Goal: Transaction & Acquisition: Purchase product/service

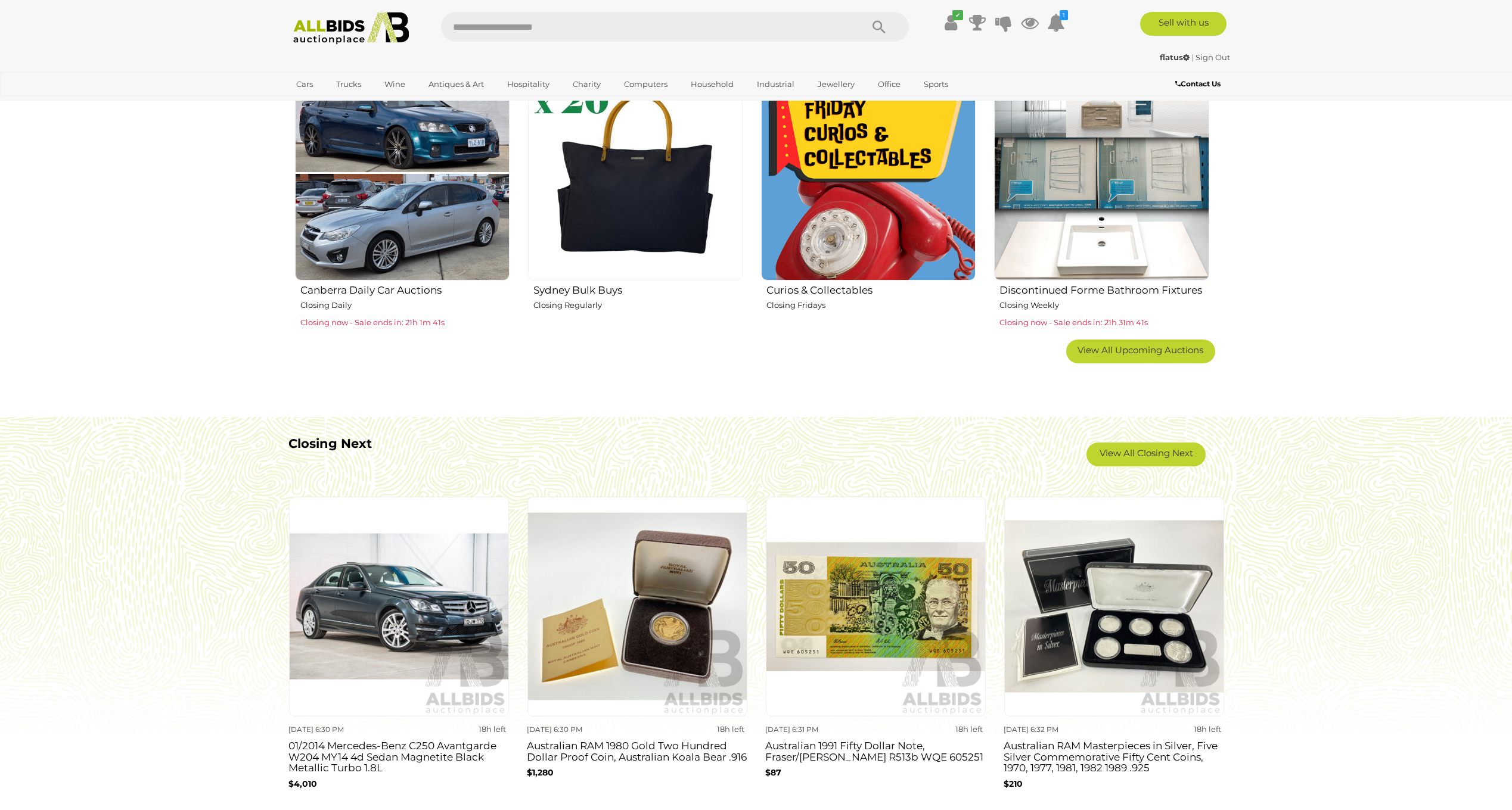
scroll to position [774, 0]
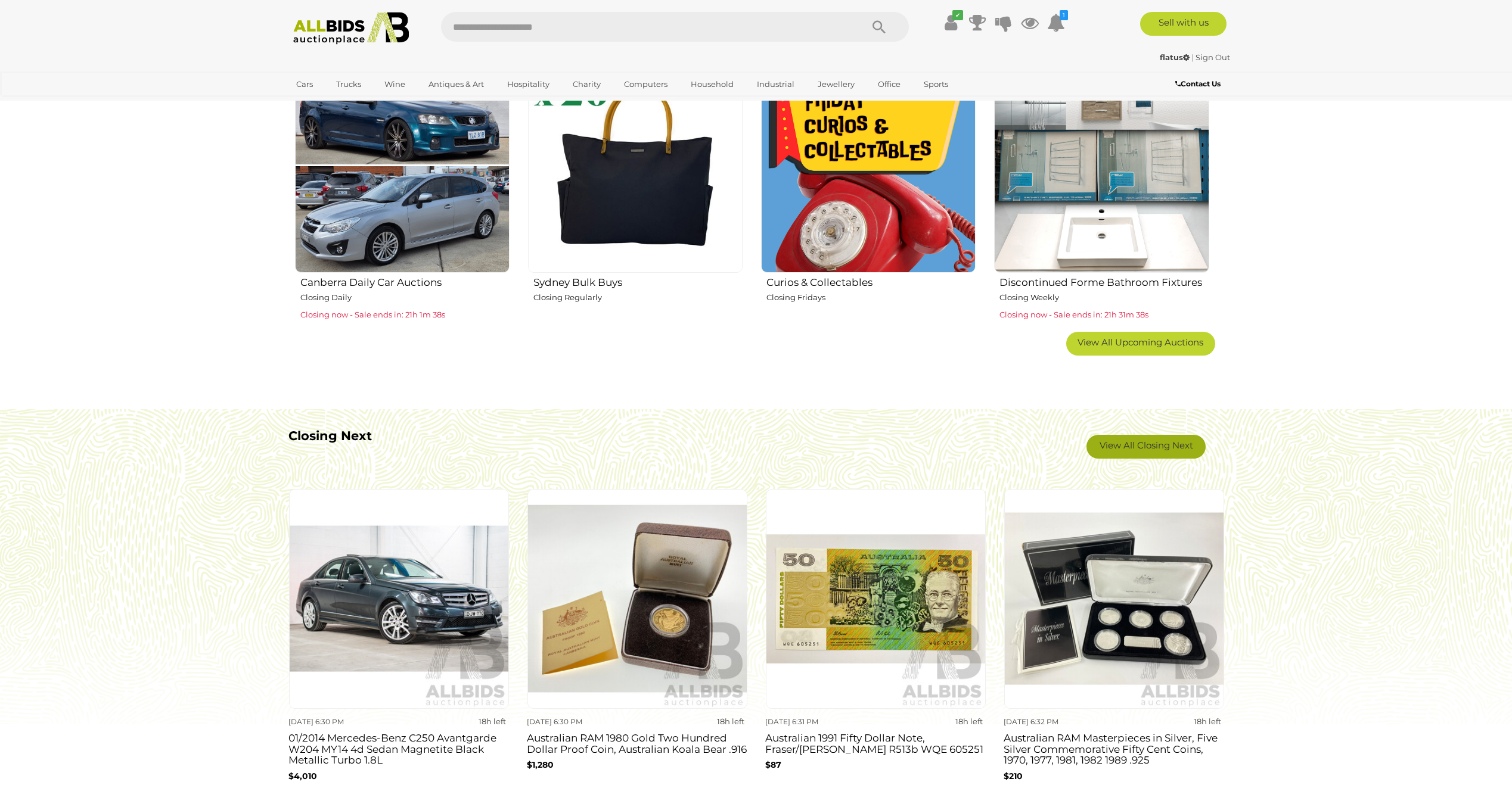
click at [1137, 445] on link "View All Closing Next" at bounding box center [1147, 447] width 119 height 24
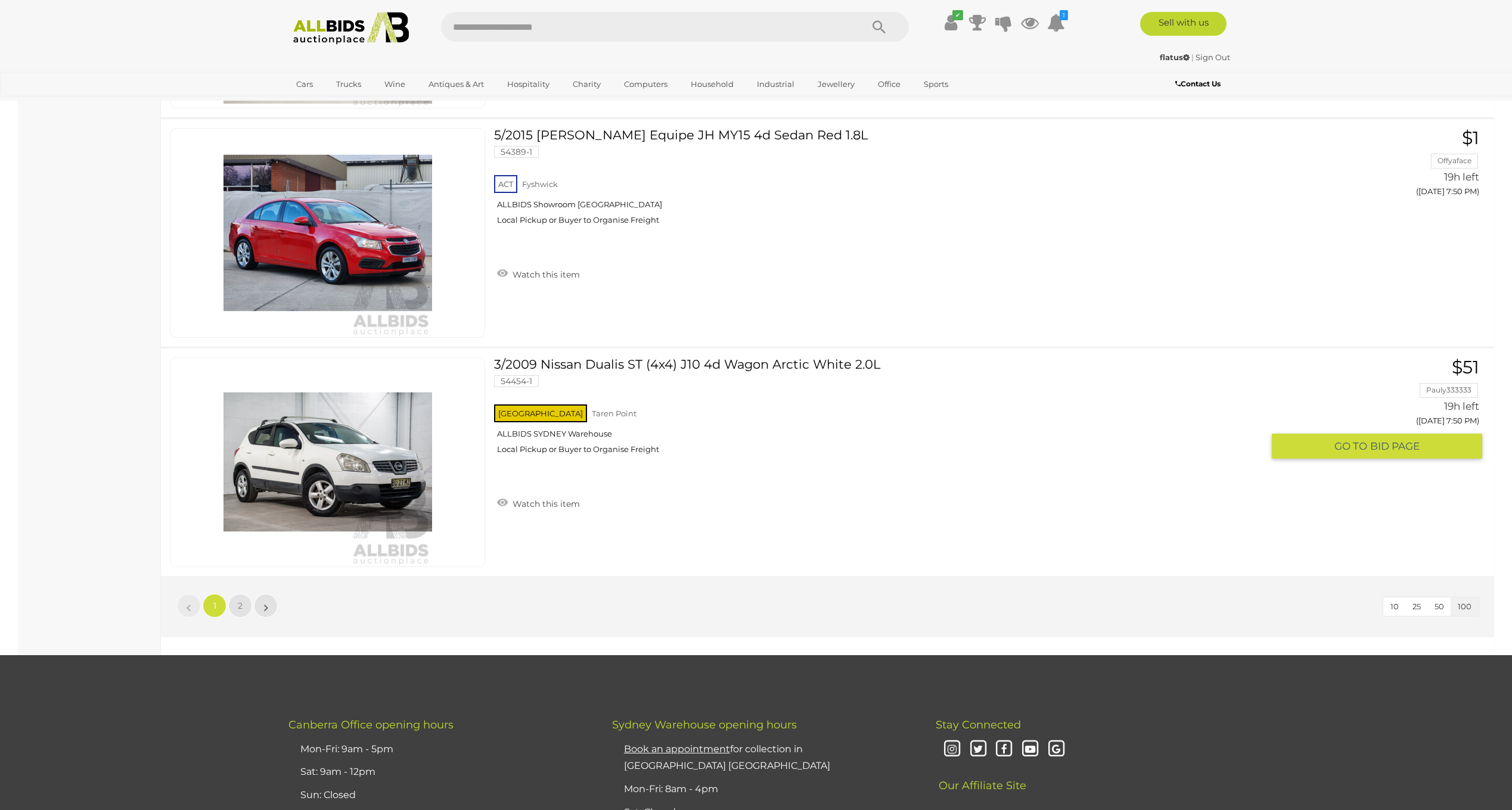
scroll to position [22577, 0]
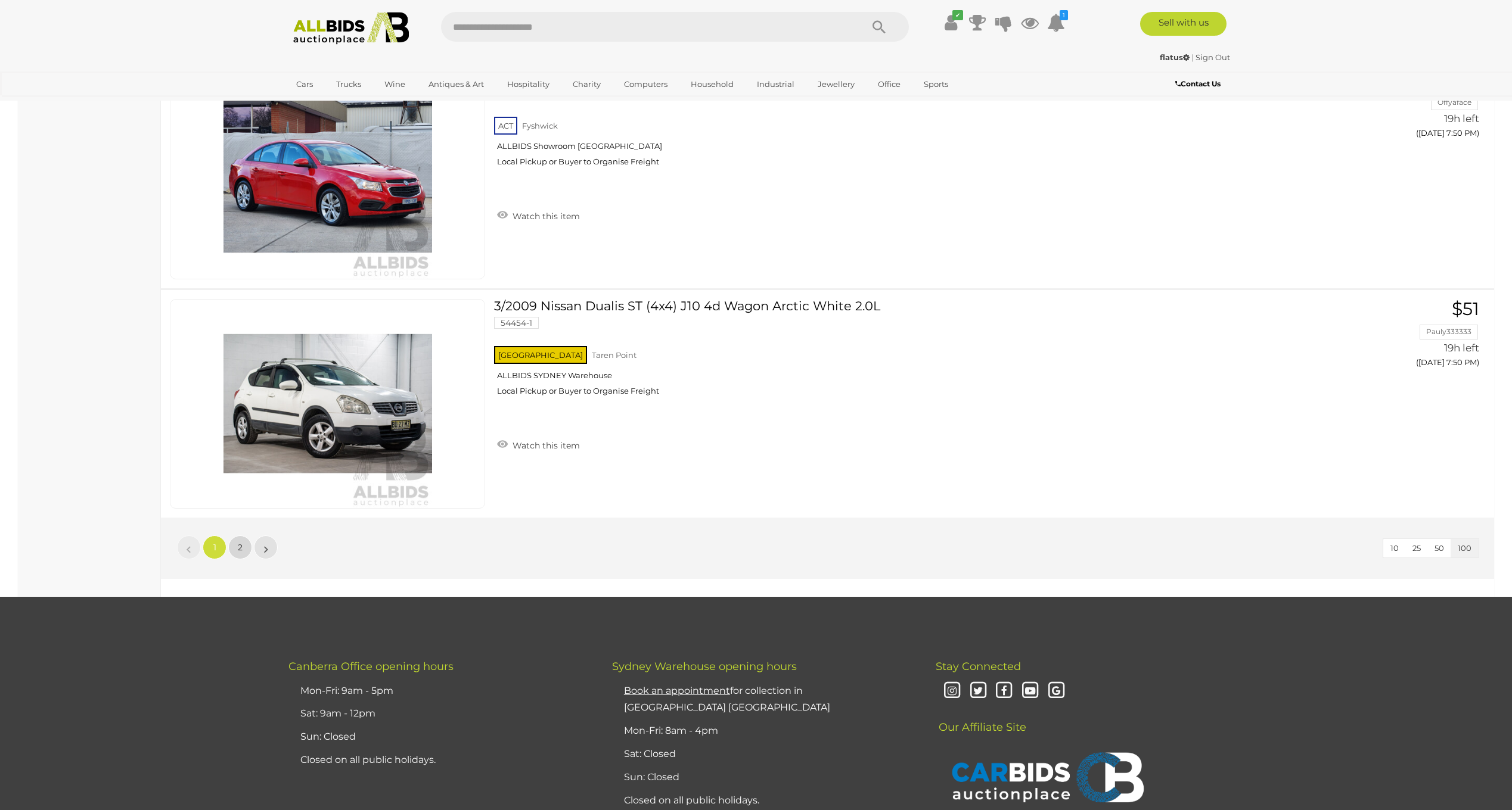
click at [240, 550] on span "2" at bounding box center [240, 547] width 5 height 11
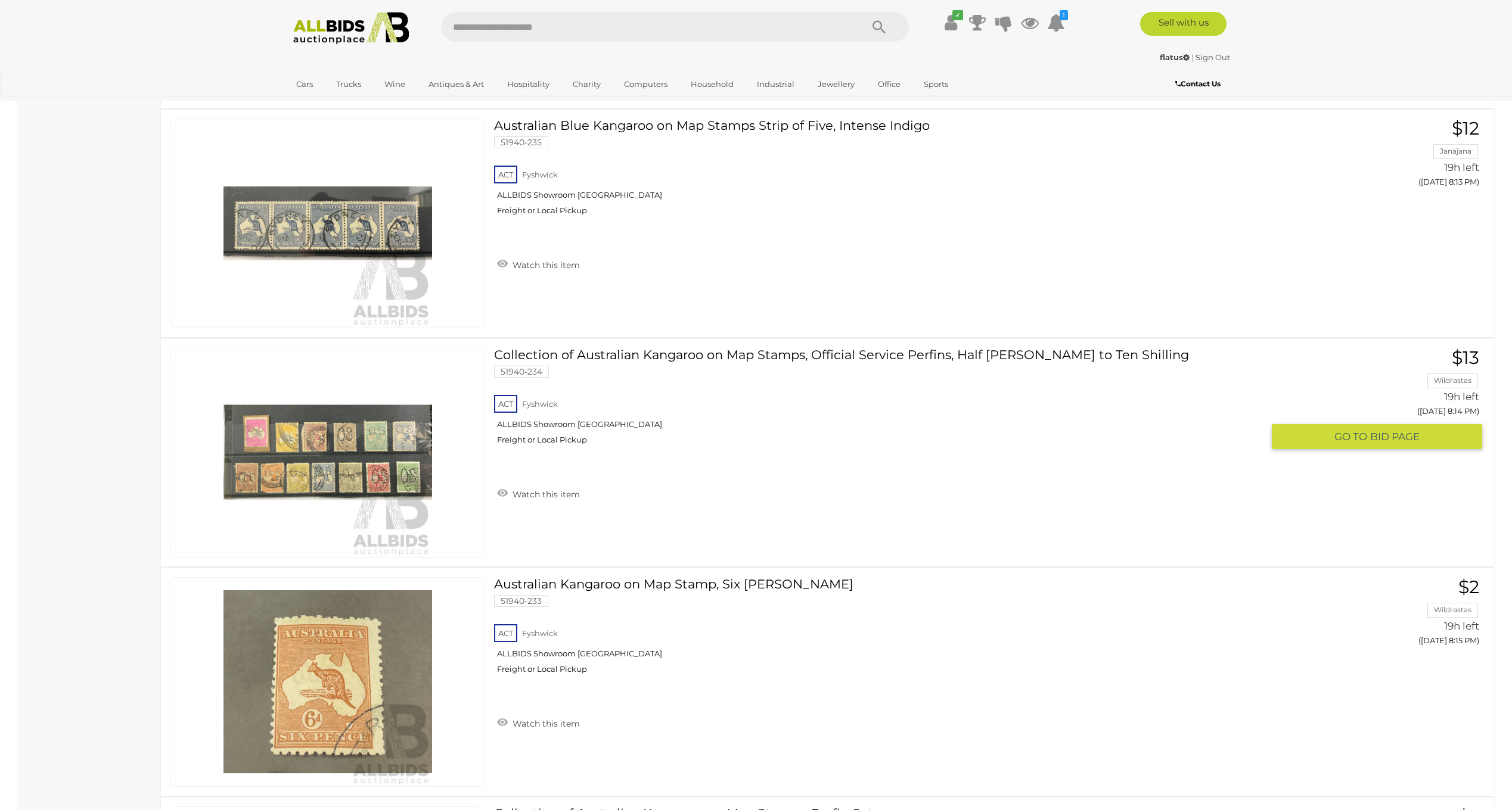
scroll to position [6732, 0]
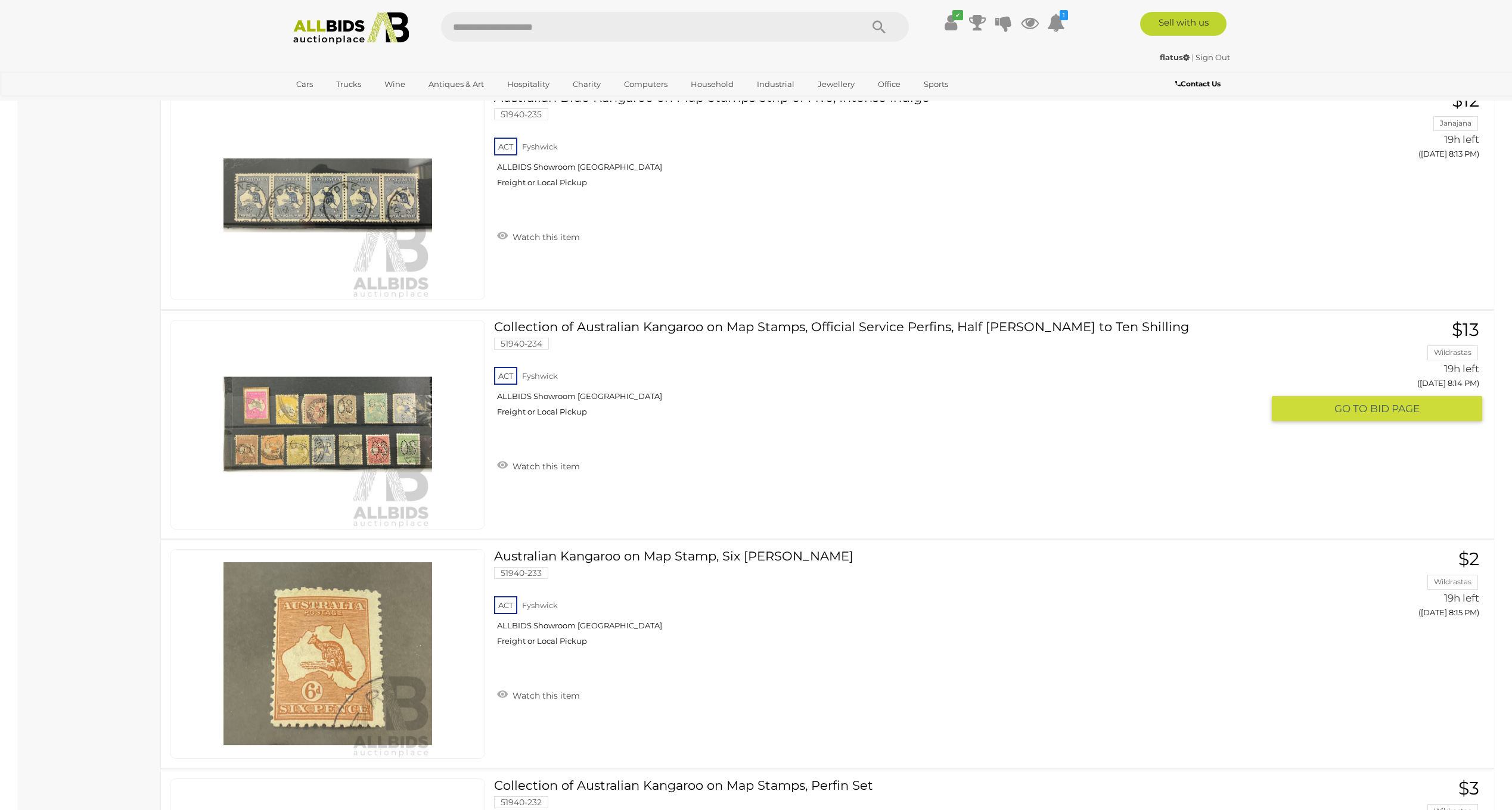
click at [323, 396] on link at bounding box center [327, 425] width 315 height 210
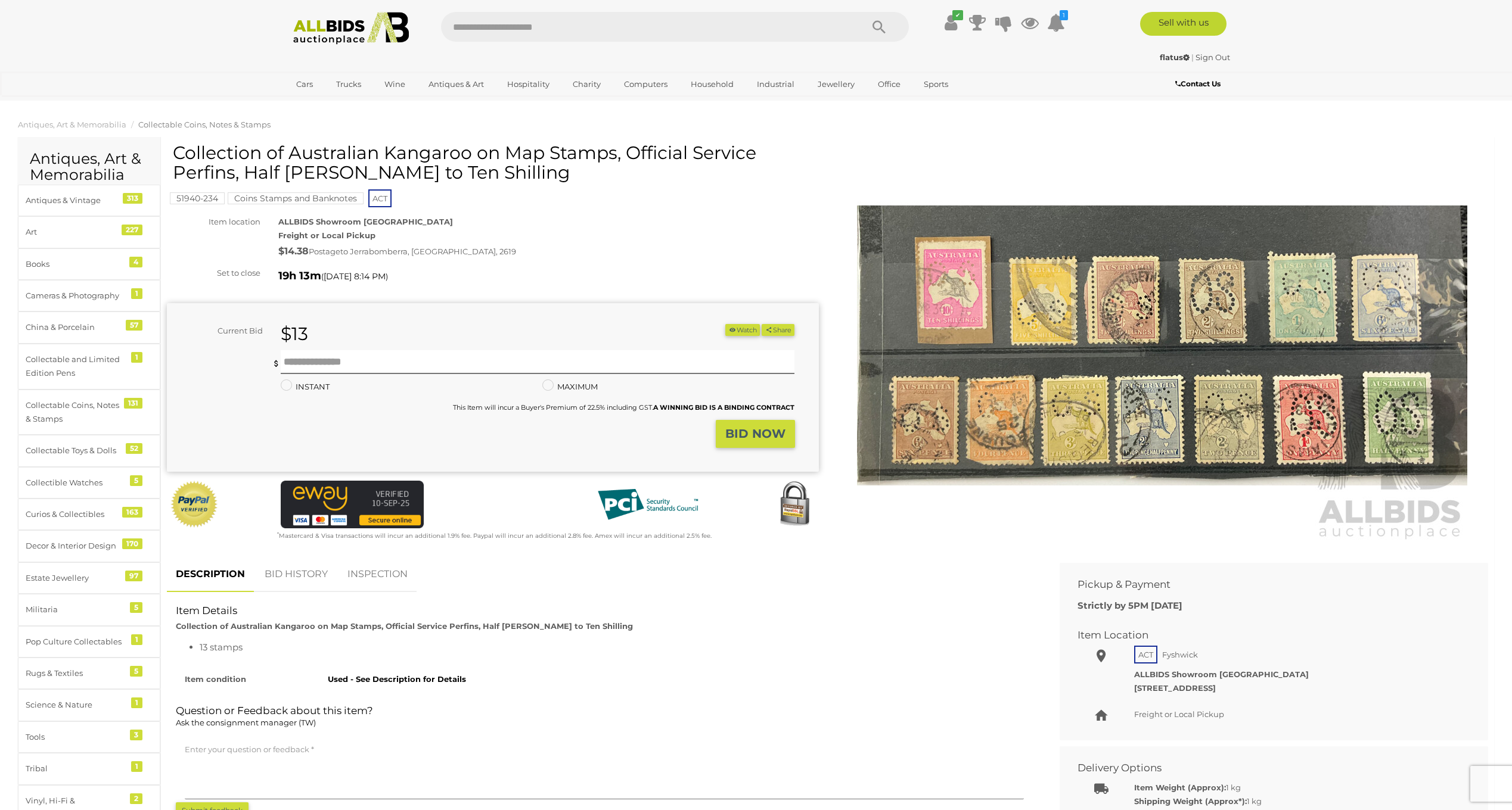
click at [1166, 329] on img at bounding box center [1162, 346] width 610 height 394
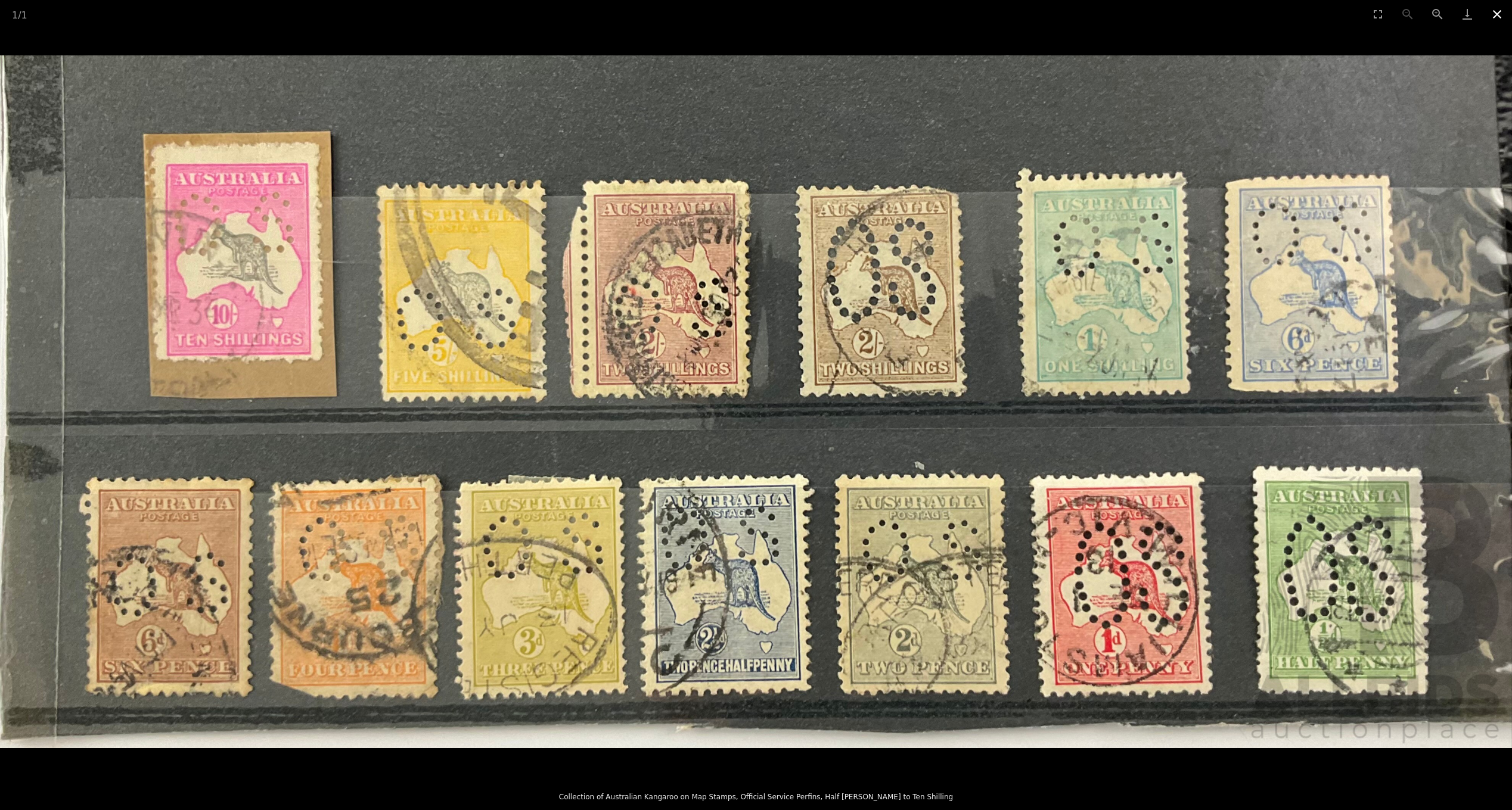
click at [1502, 15] on button "Close gallery" at bounding box center [1497, 14] width 30 height 28
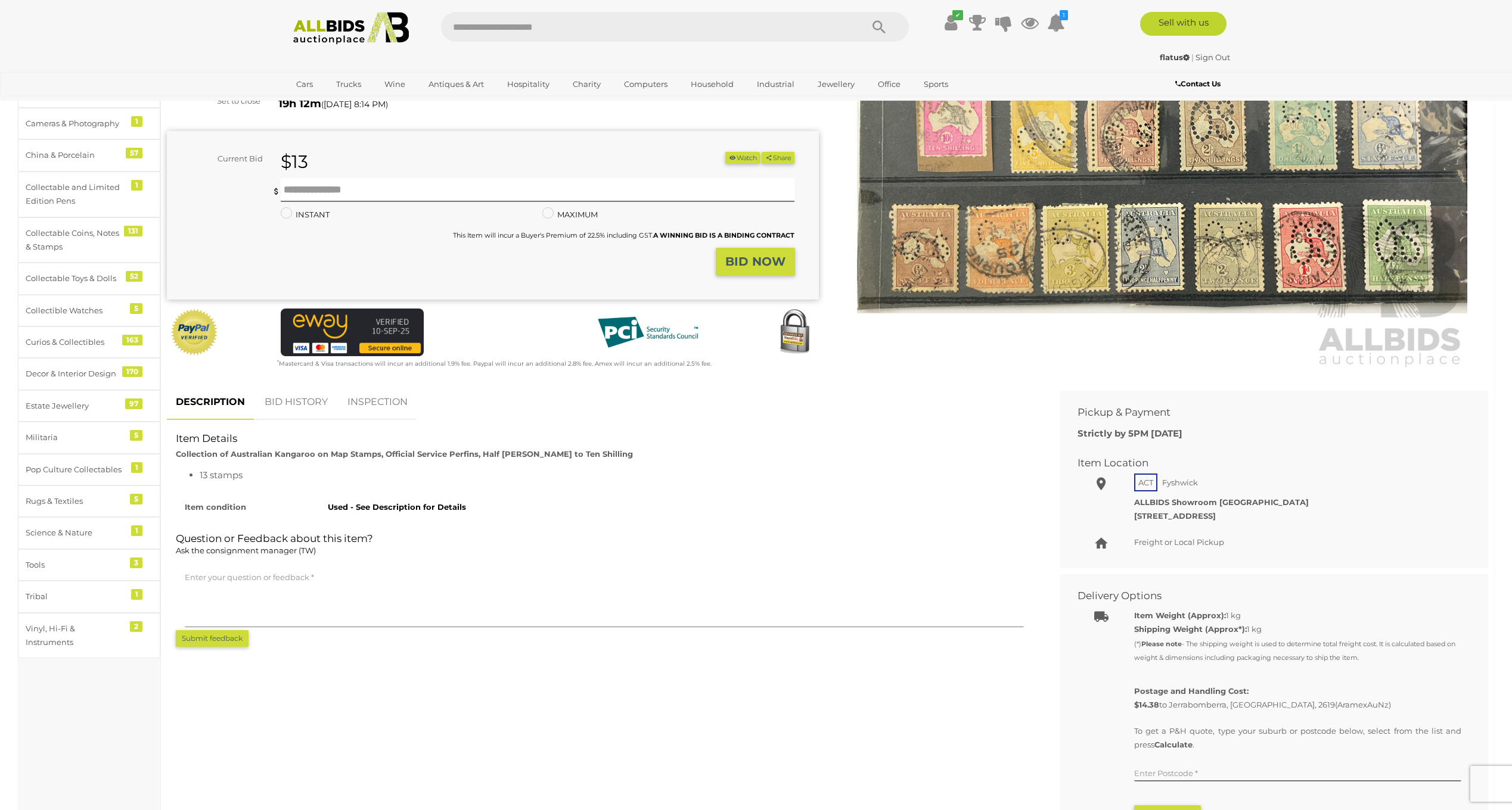
scroll to position [59, 0]
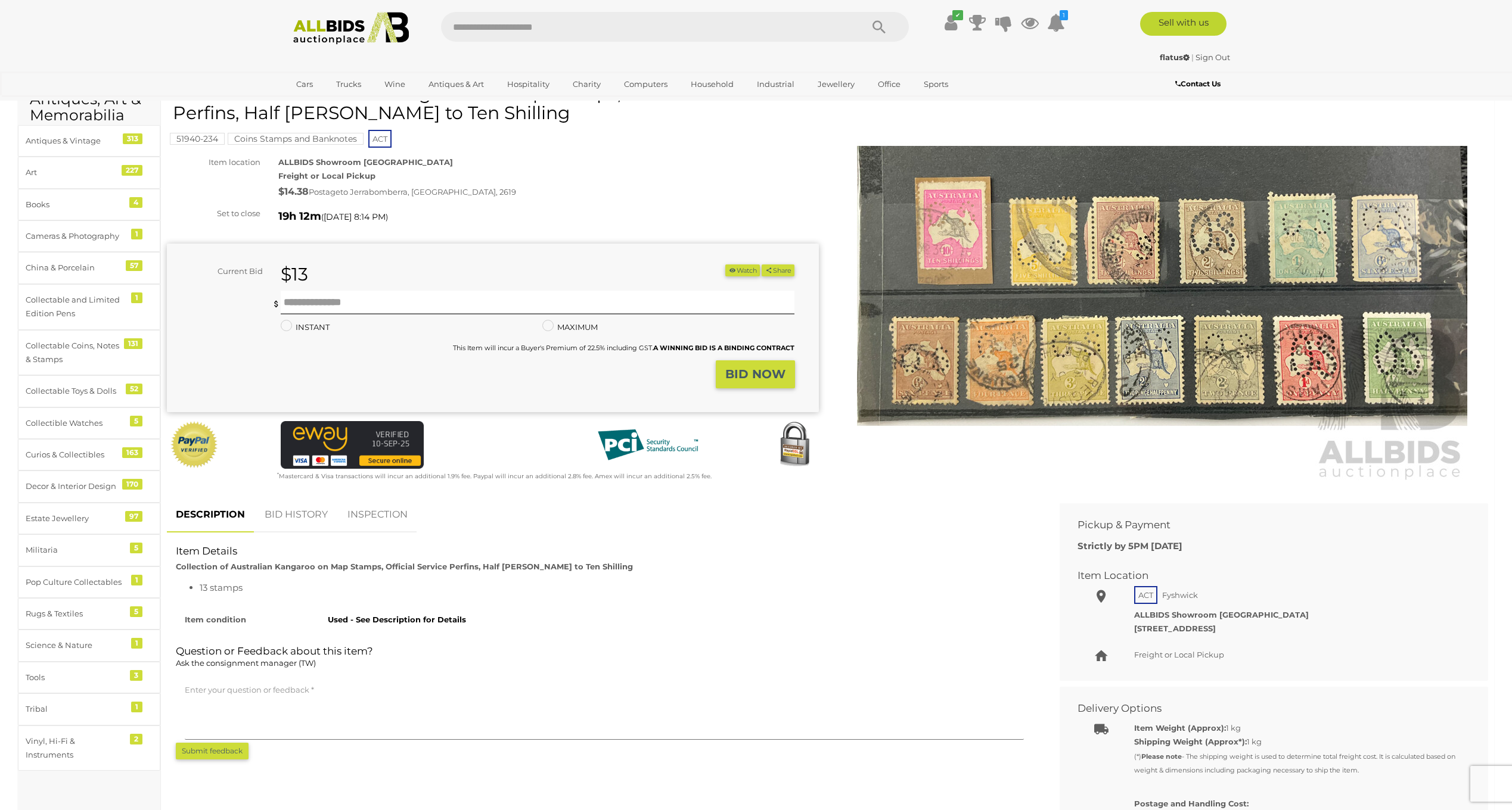
click at [969, 228] on img at bounding box center [1162, 286] width 610 height 394
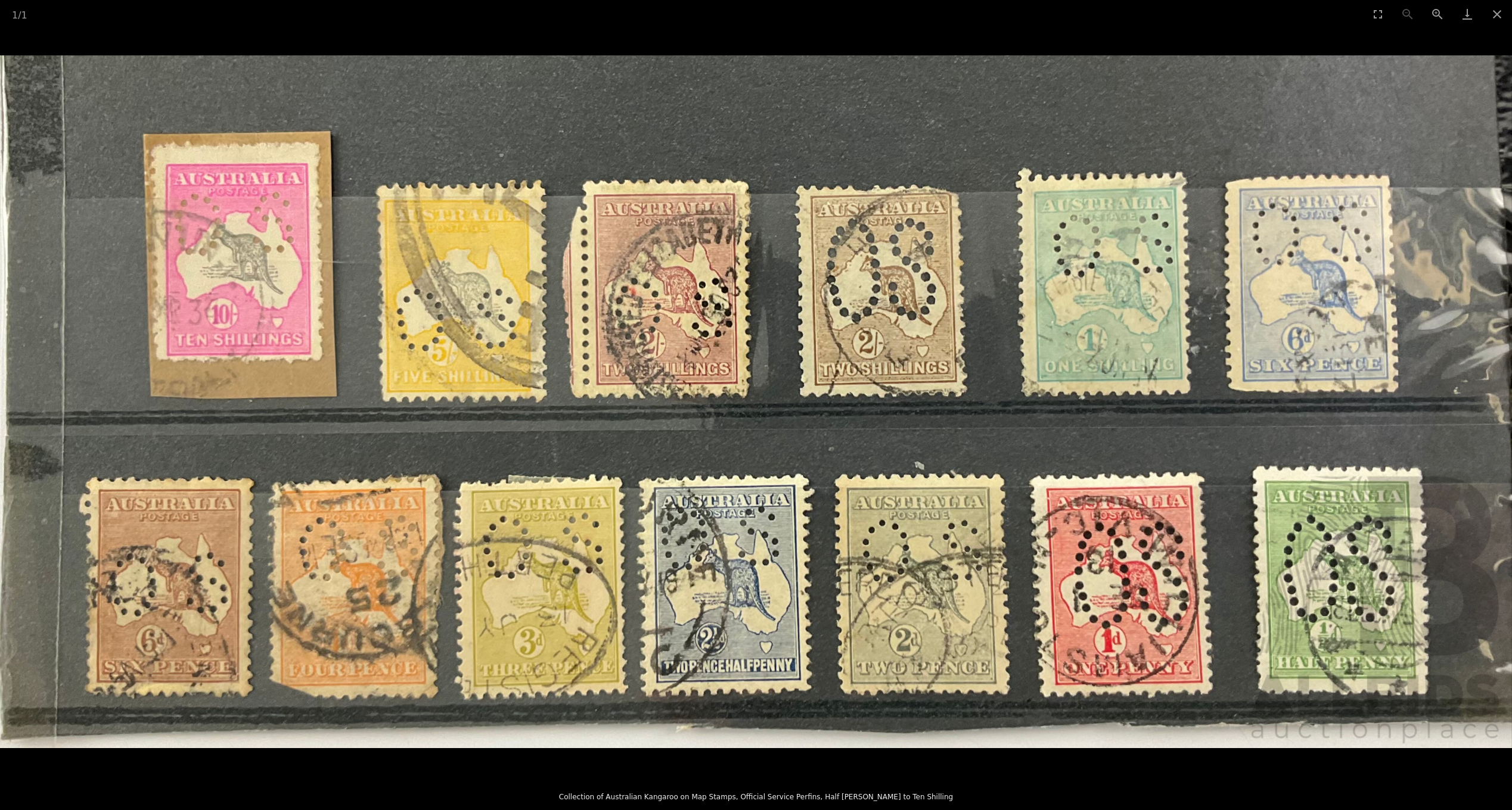
click at [233, 344] on img at bounding box center [756, 402] width 1512 height 693
click at [201, 311] on img at bounding box center [756, 402] width 1512 height 693
click at [1438, 9] on button "Zoom in" at bounding box center [1438, 14] width 30 height 28
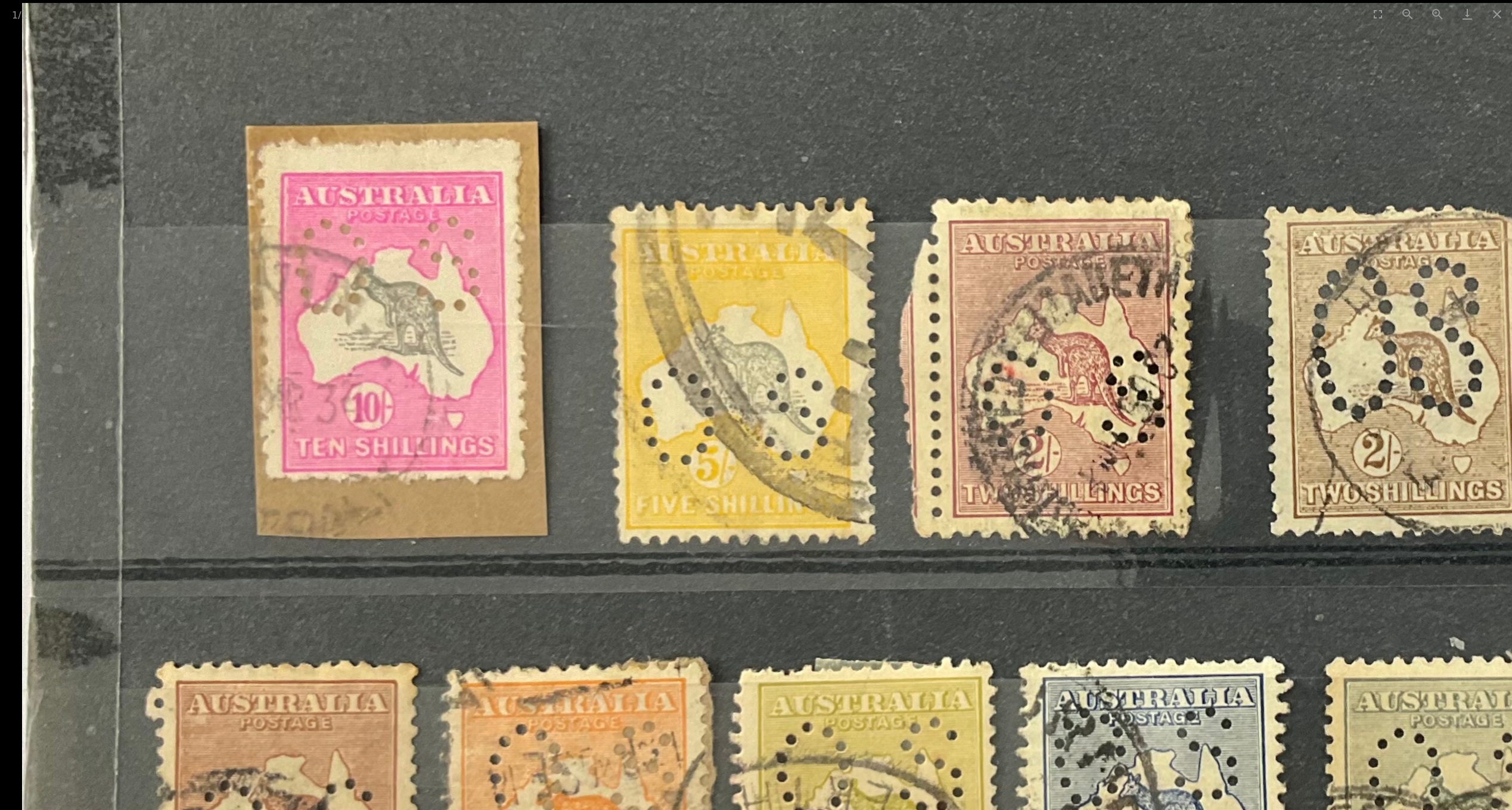
drag, startPoint x: 440, startPoint y: 222, endPoint x: 989, endPoint y: 414, distance: 581.6
click at [995, 416] on img at bounding box center [1202, 545] width 2360 height 1082
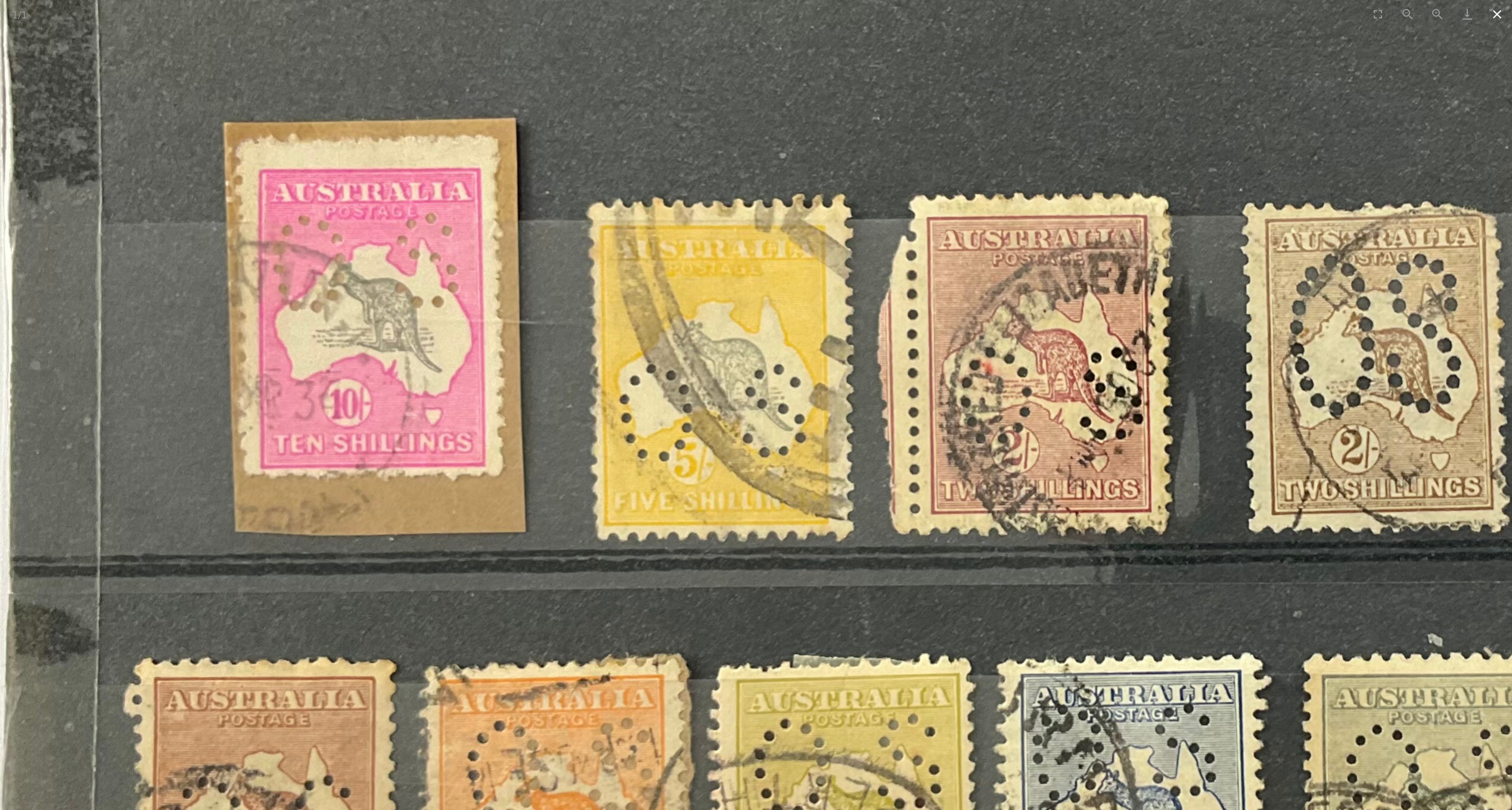
click at [1497, 17] on button "Close gallery" at bounding box center [1497, 14] width 30 height 28
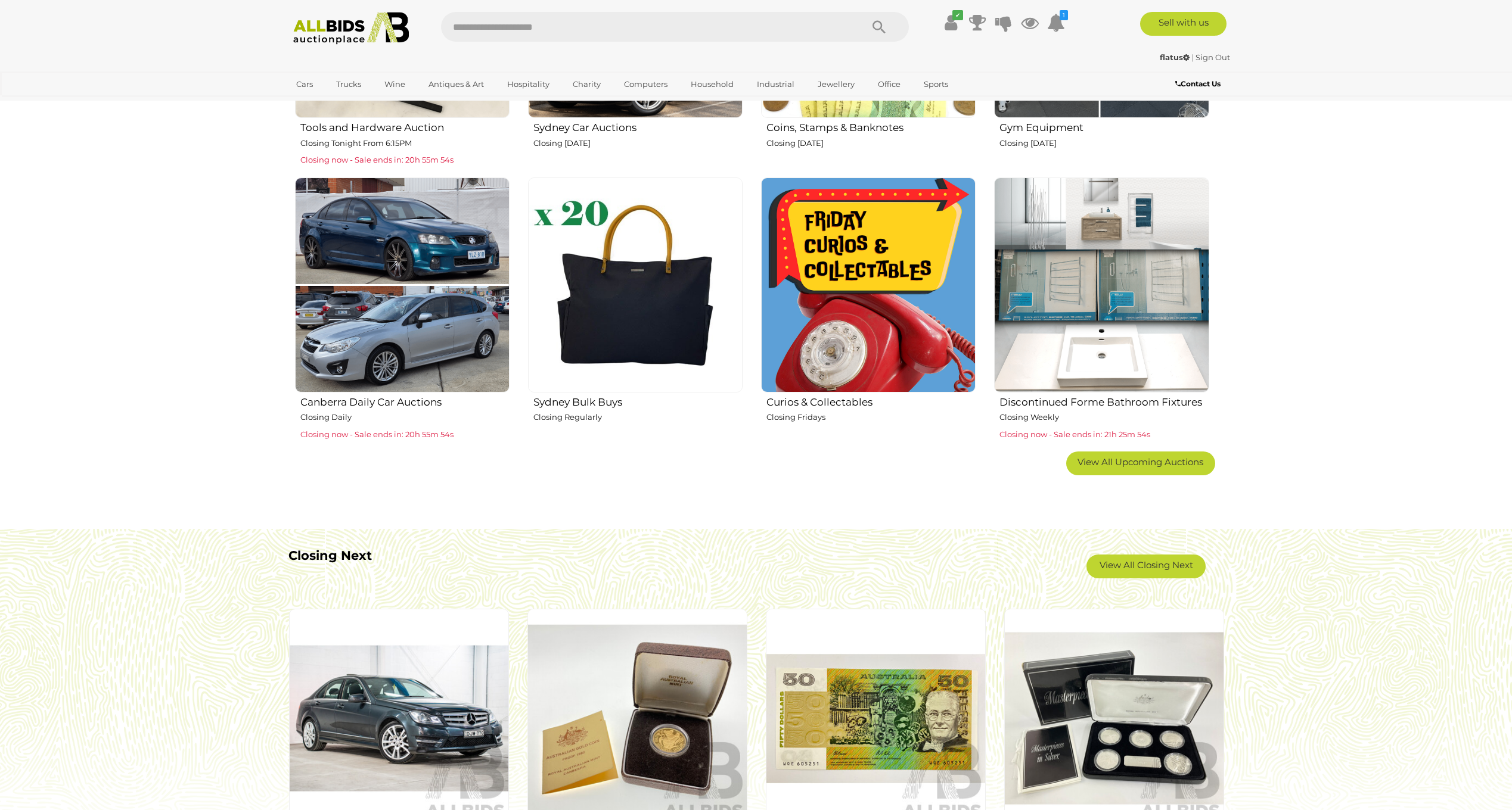
scroll to position [655, 0]
click at [1145, 566] on link "View All Closing Next" at bounding box center [1147, 566] width 119 height 24
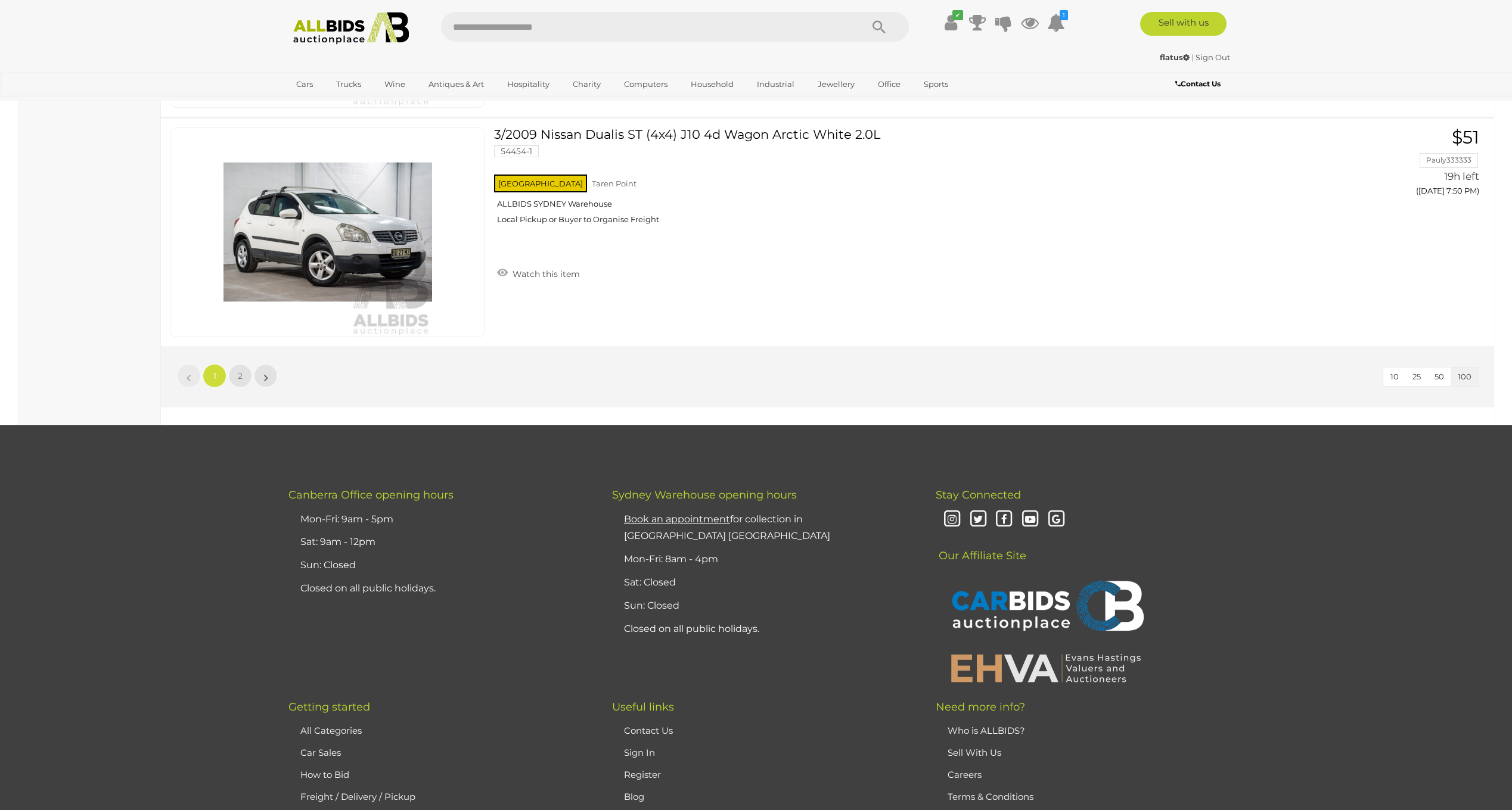
scroll to position [22731, 0]
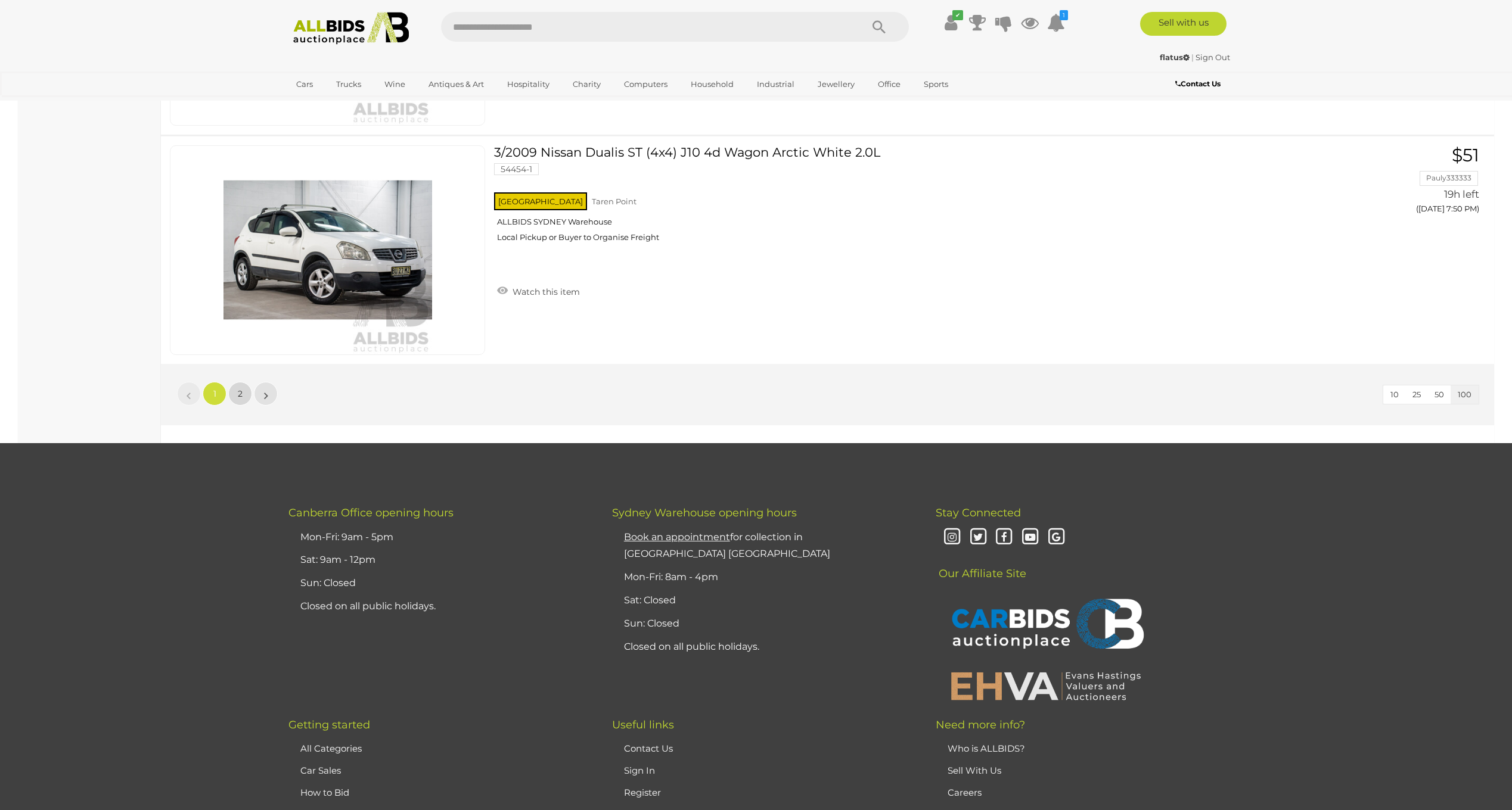
click at [245, 391] on link "2" at bounding box center [240, 394] width 24 height 24
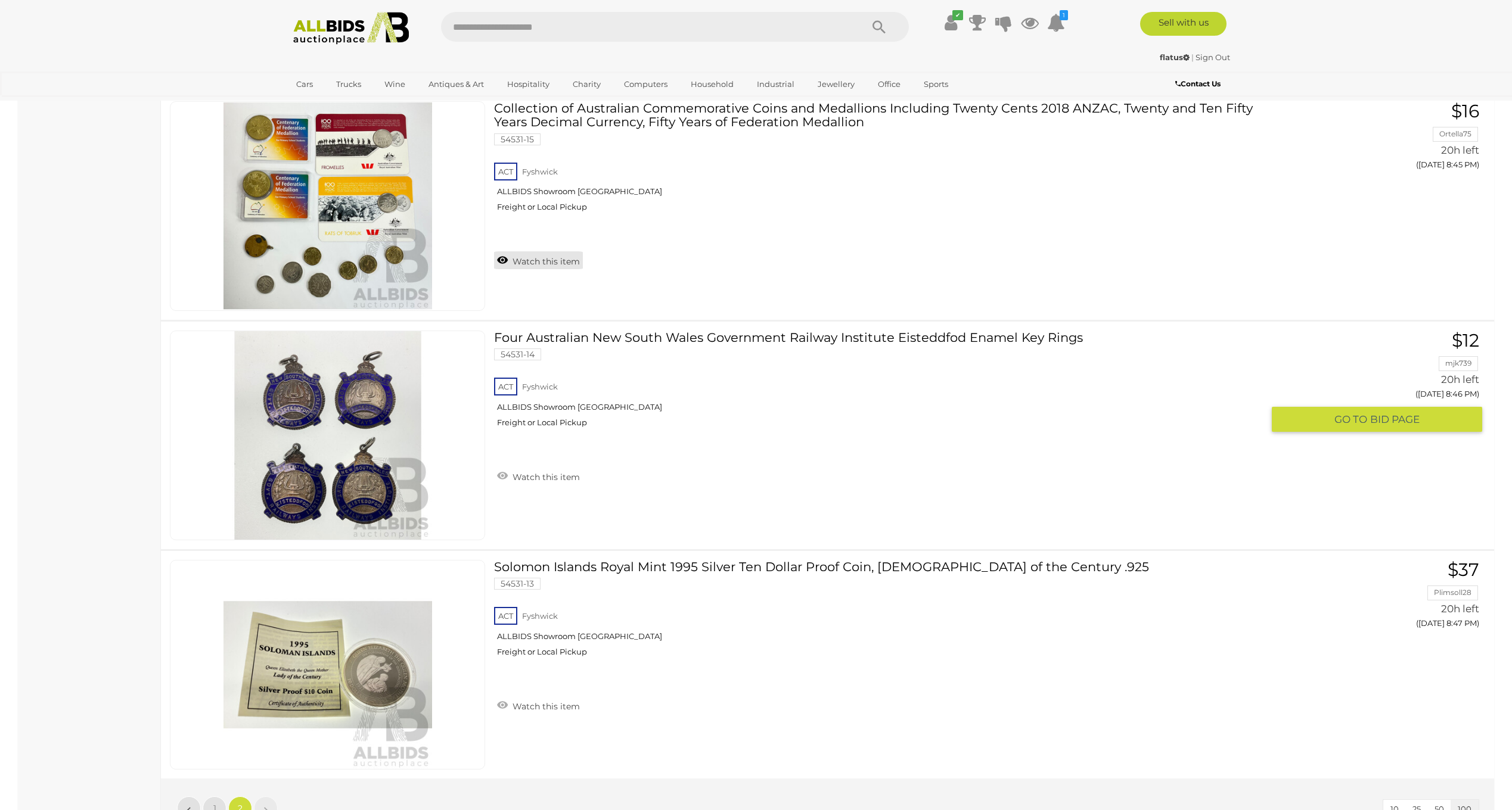
scroll to position [13961, 0]
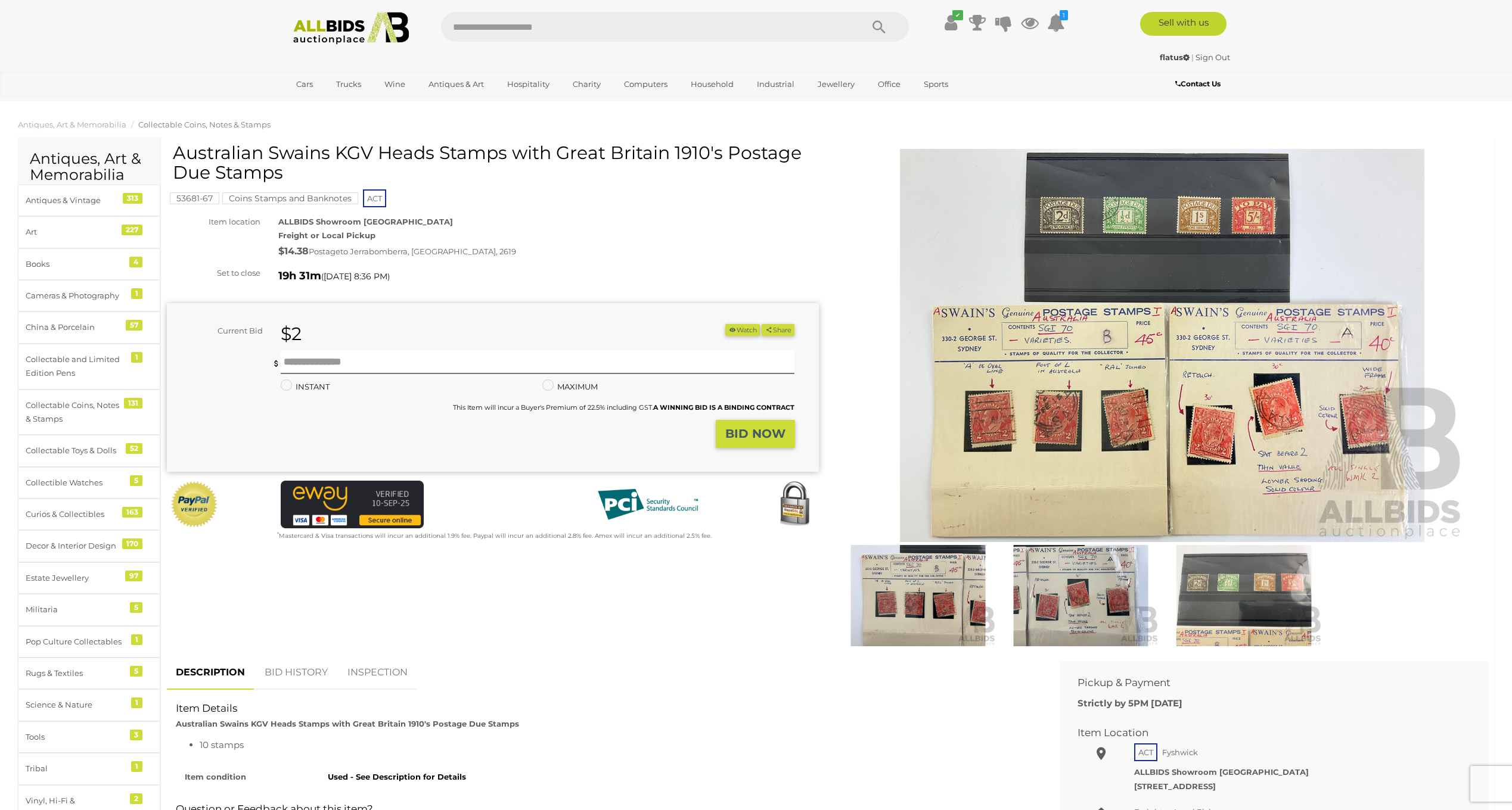
click at [1139, 317] on img at bounding box center [1162, 346] width 610 height 394
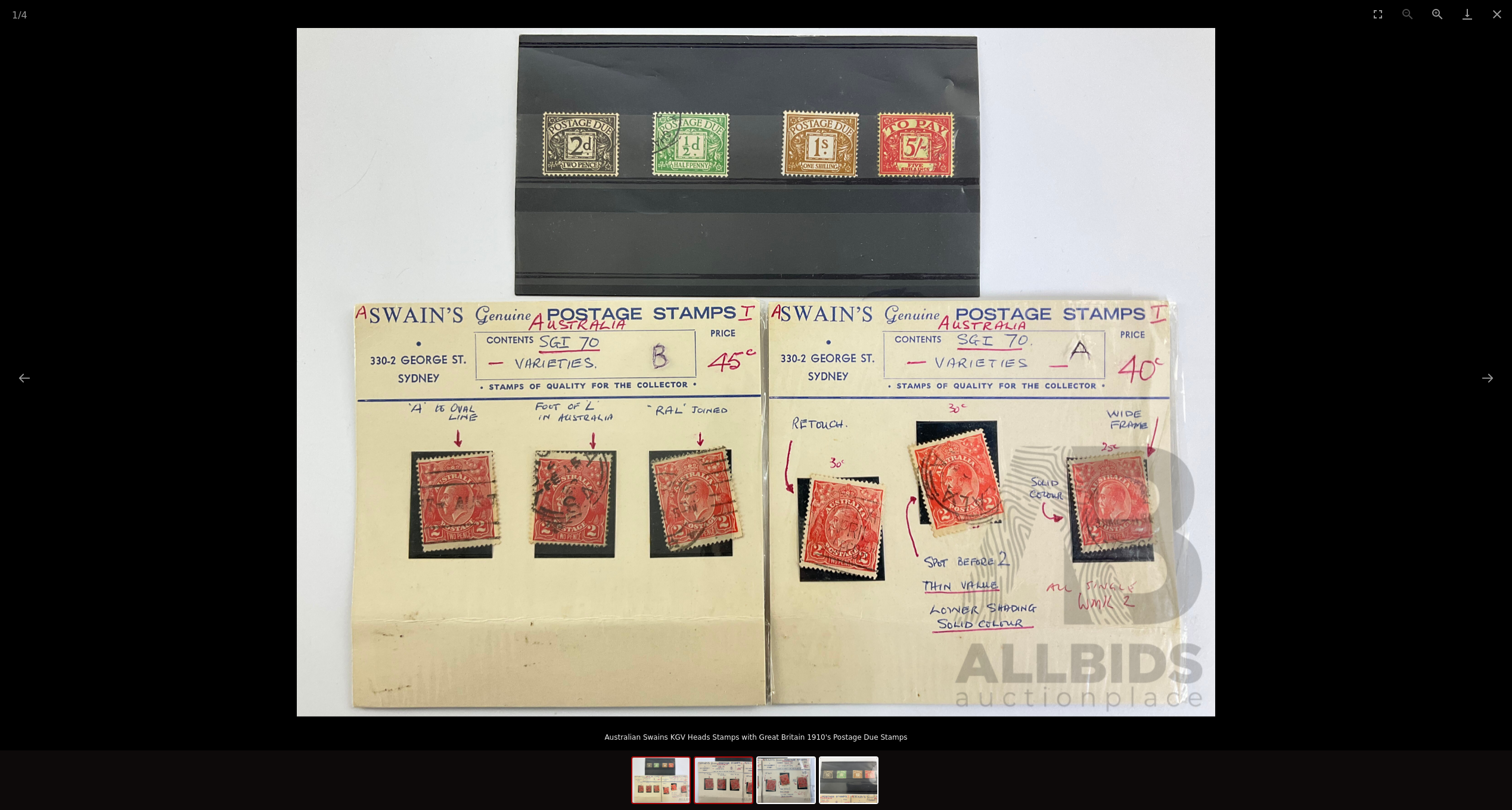
click at [722, 780] on img at bounding box center [723, 780] width 57 height 45
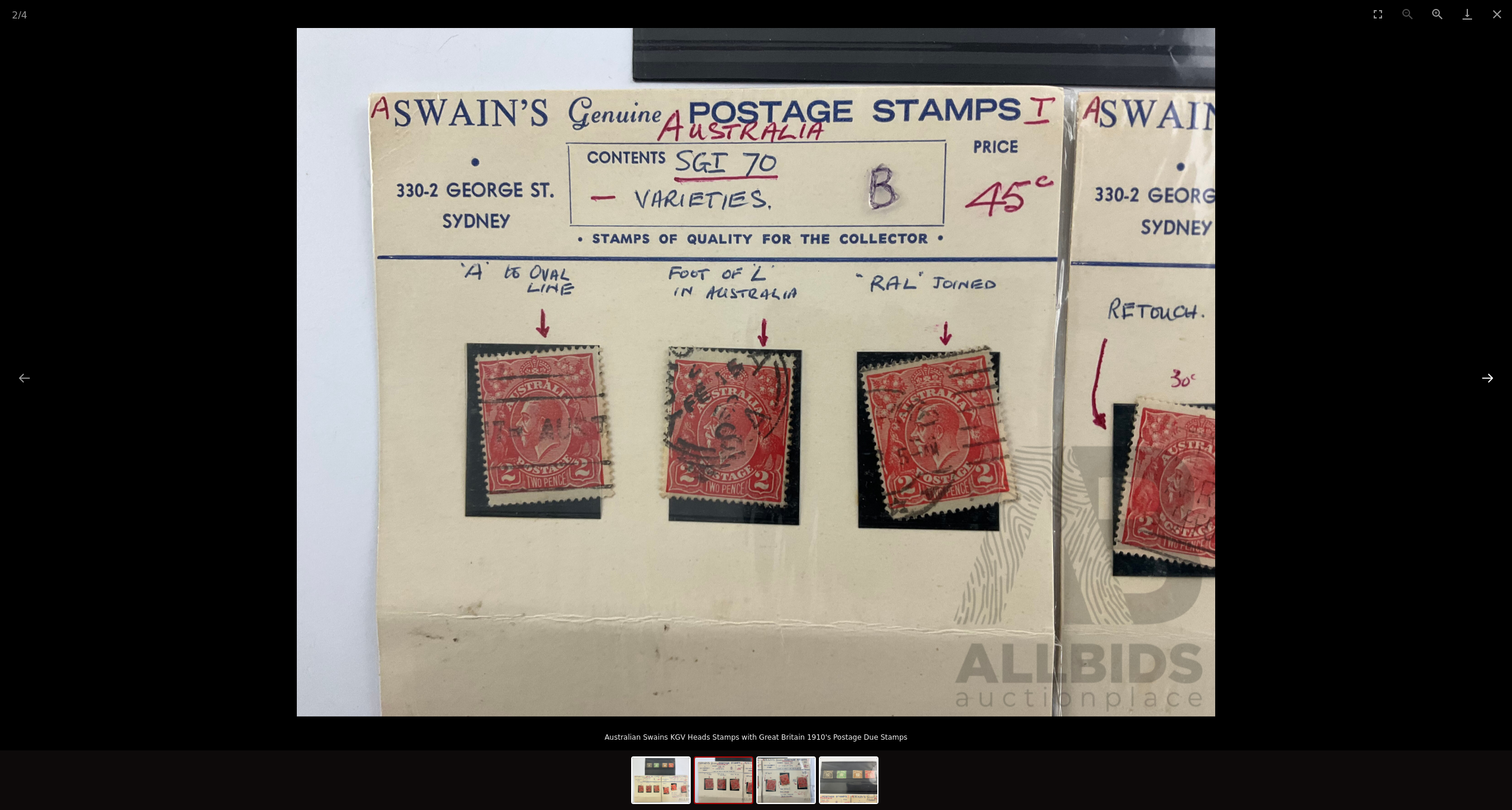
click at [1487, 374] on button "Next slide" at bounding box center [1487, 377] width 25 height 23
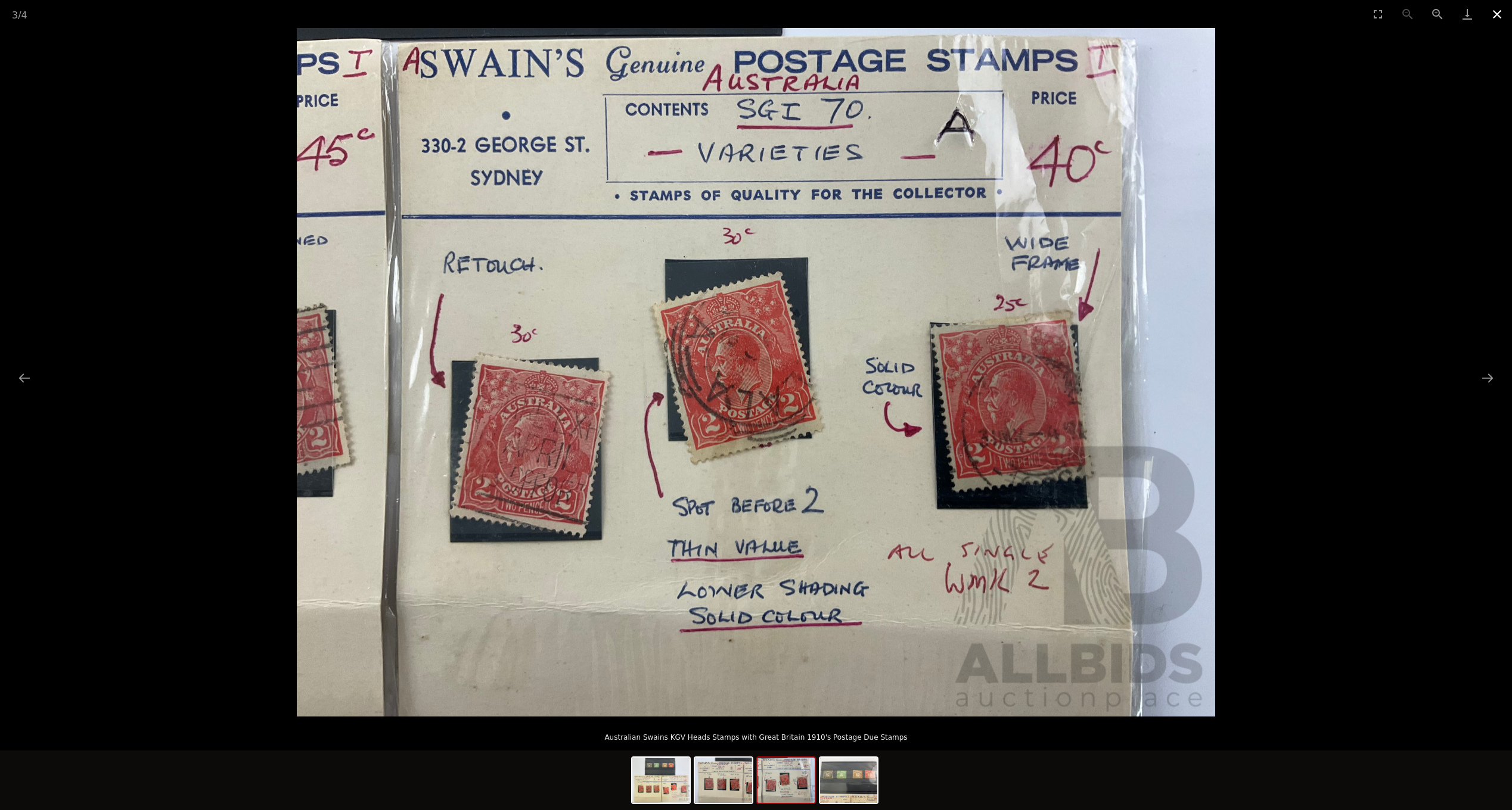
click at [1495, 15] on button "Close gallery" at bounding box center [1497, 14] width 30 height 28
